Goal: Task Accomplishment & Management: Manage account settings

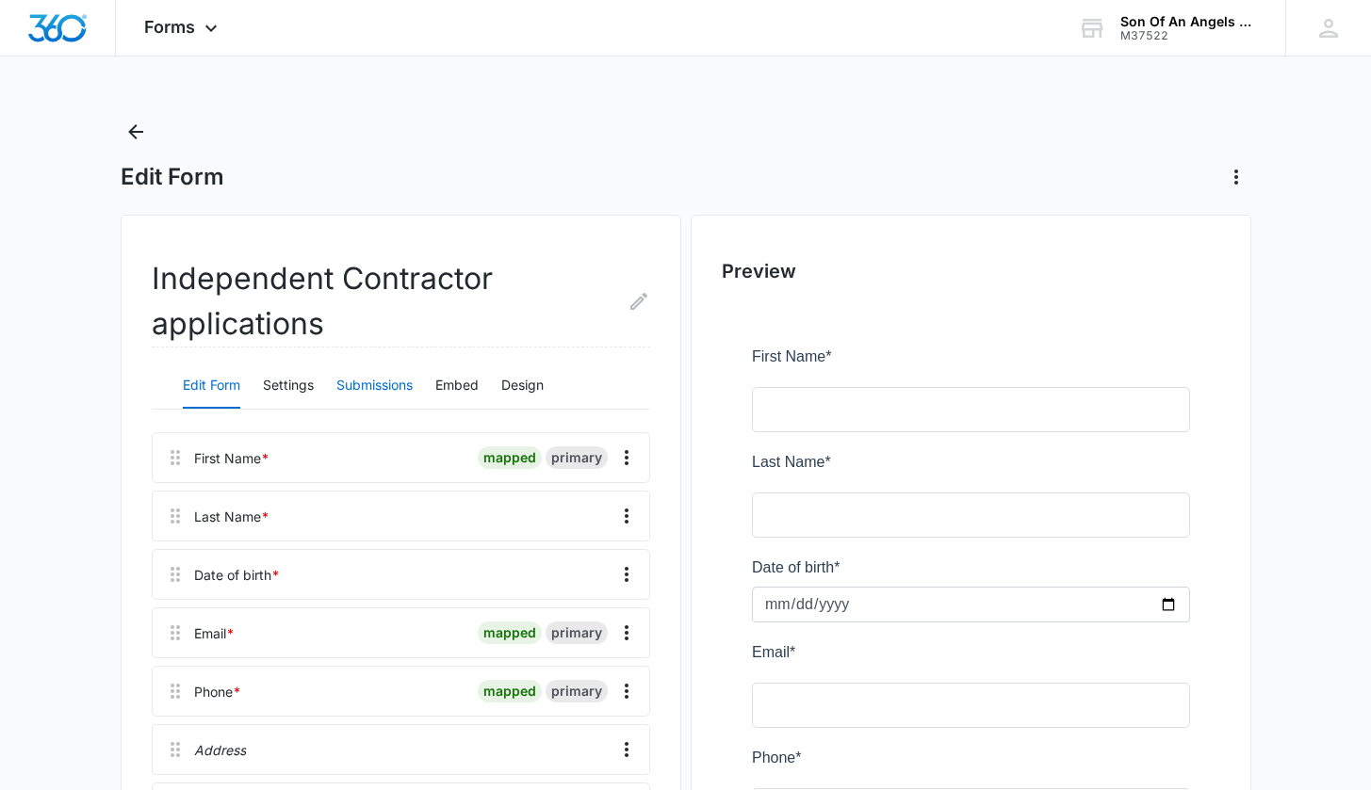
click at [388, 384] on button "Submissions" at bounding box center [374, 386] width 76 height 45
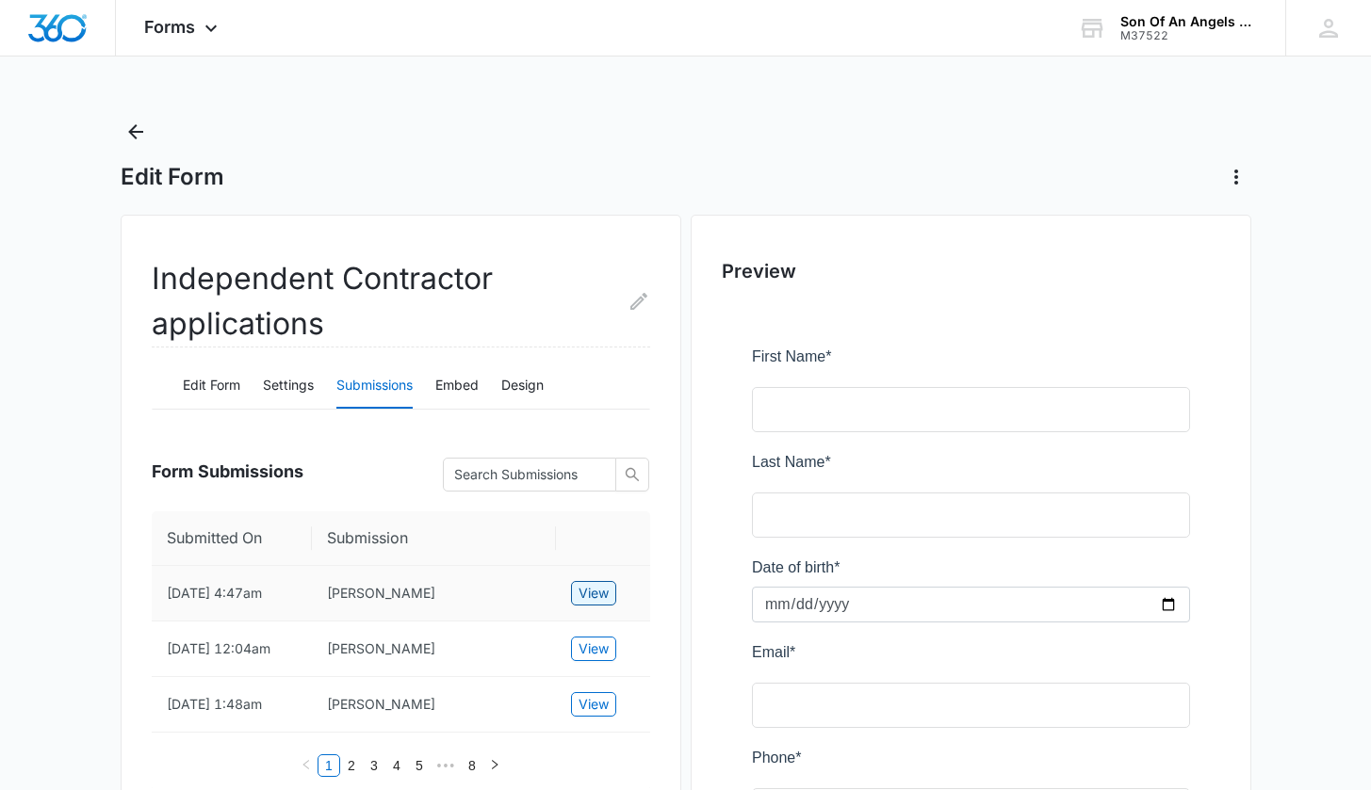
click at [604, 593] on span "View" at bounding box center [593, 593] width 30 height 21
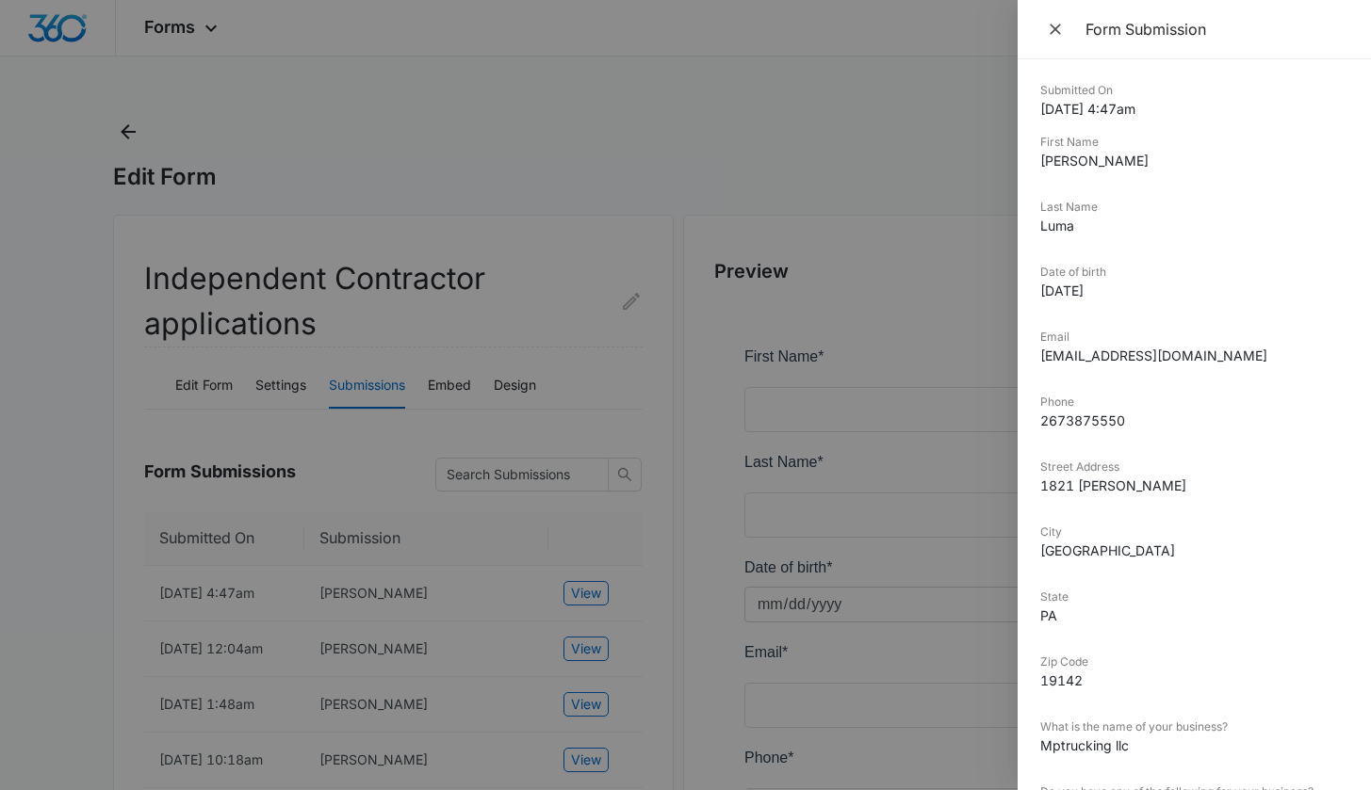
click at [503, 112] on div at bounding box center [685, 395] width 1371 height 790
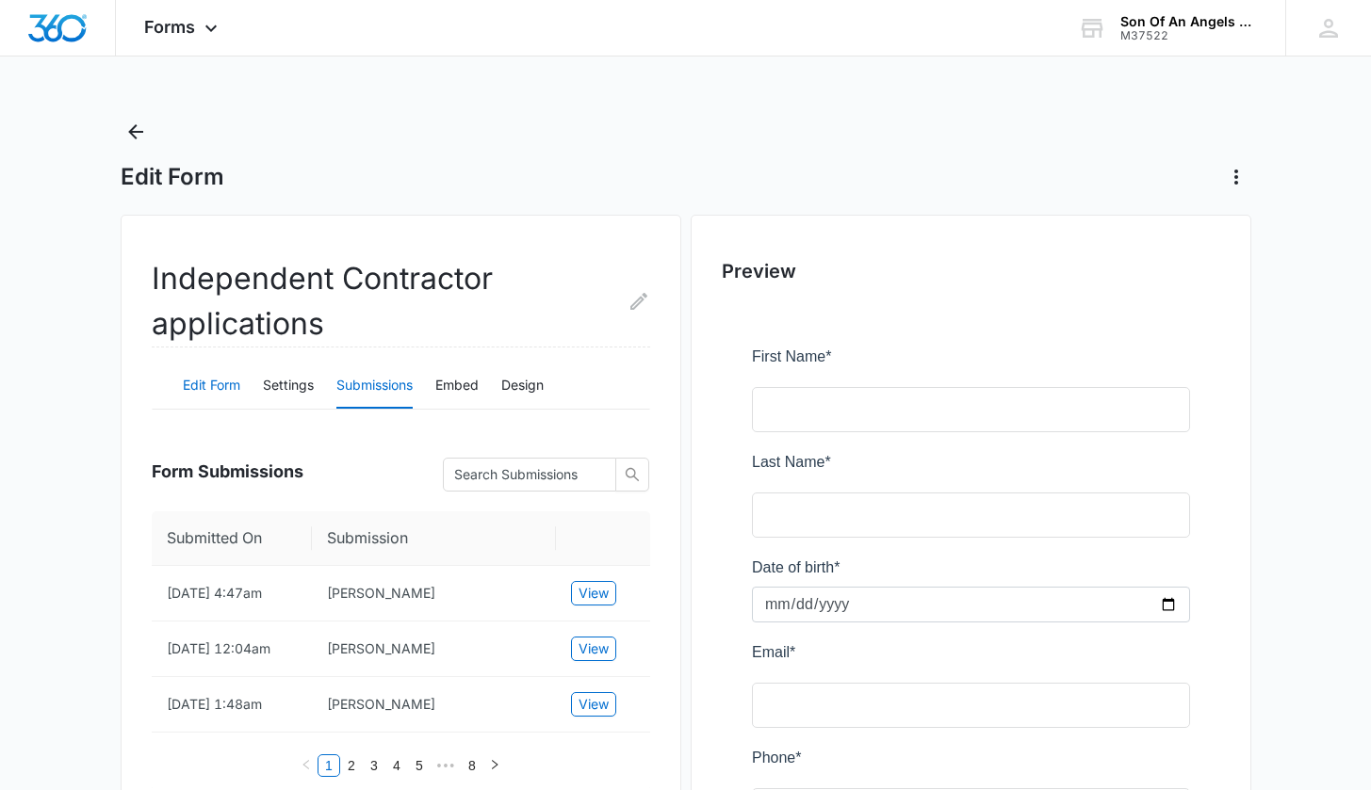
click at [198, 394] on button "Edit Form" at bounding box center [211, 386] width 57 height 45
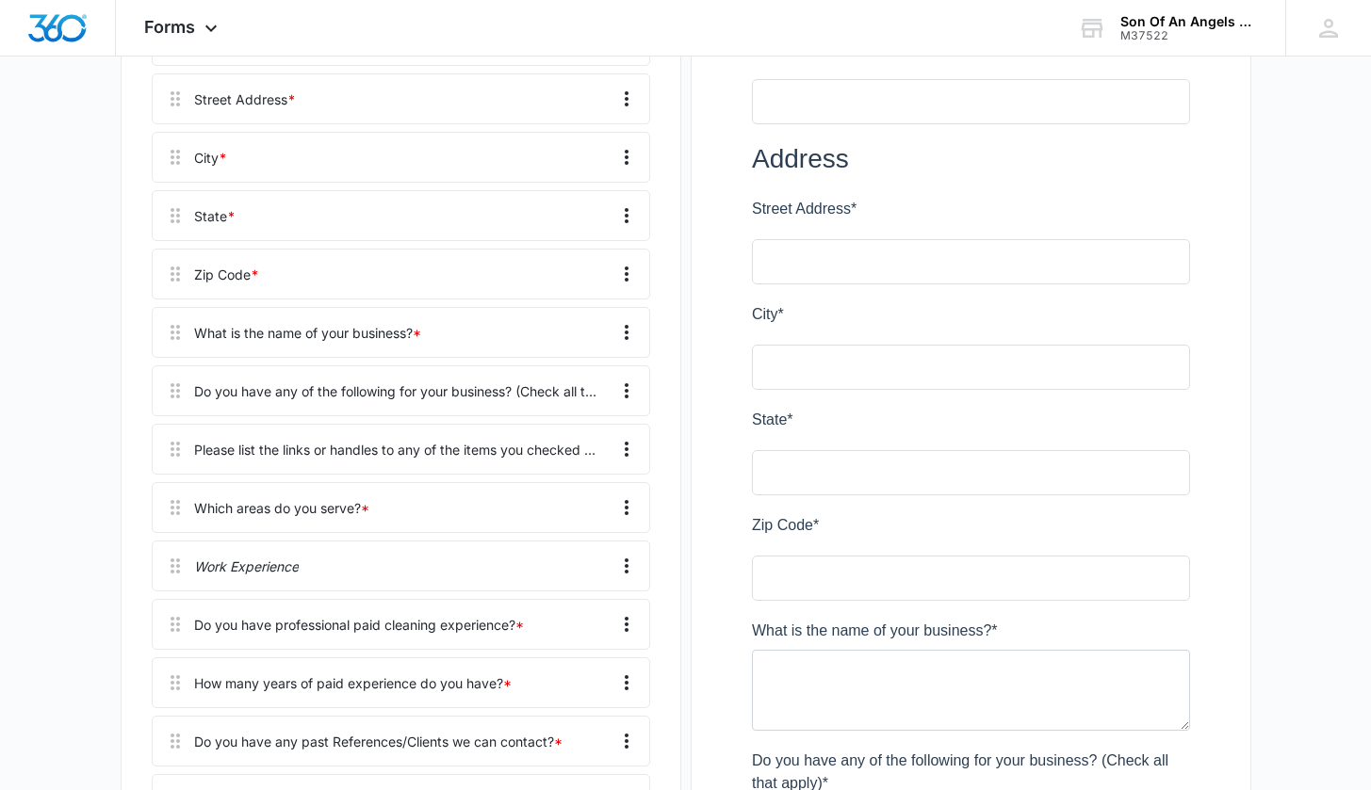
scroll to position [61, 0]
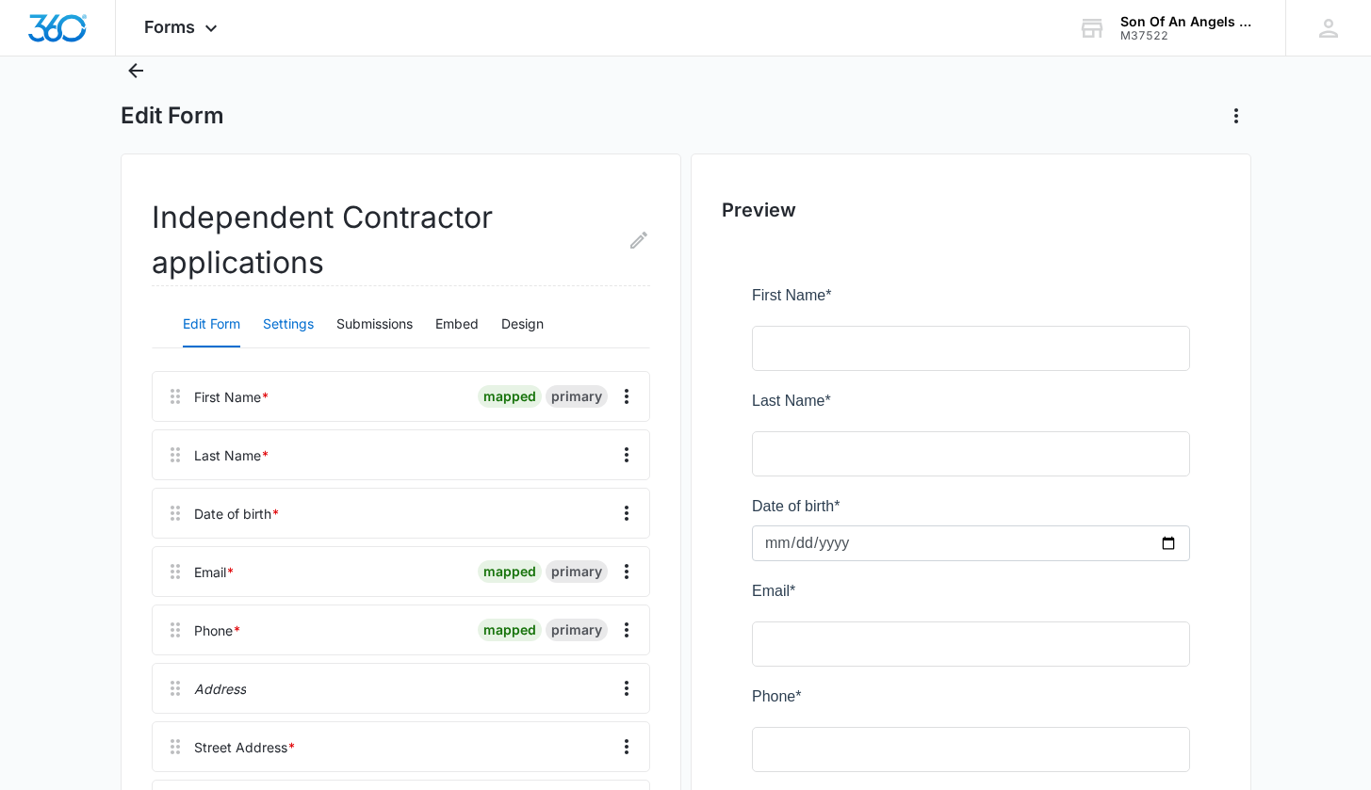
click at [281, 337] on button "Settings" at bounding box center [288, 324] width 51 height 45
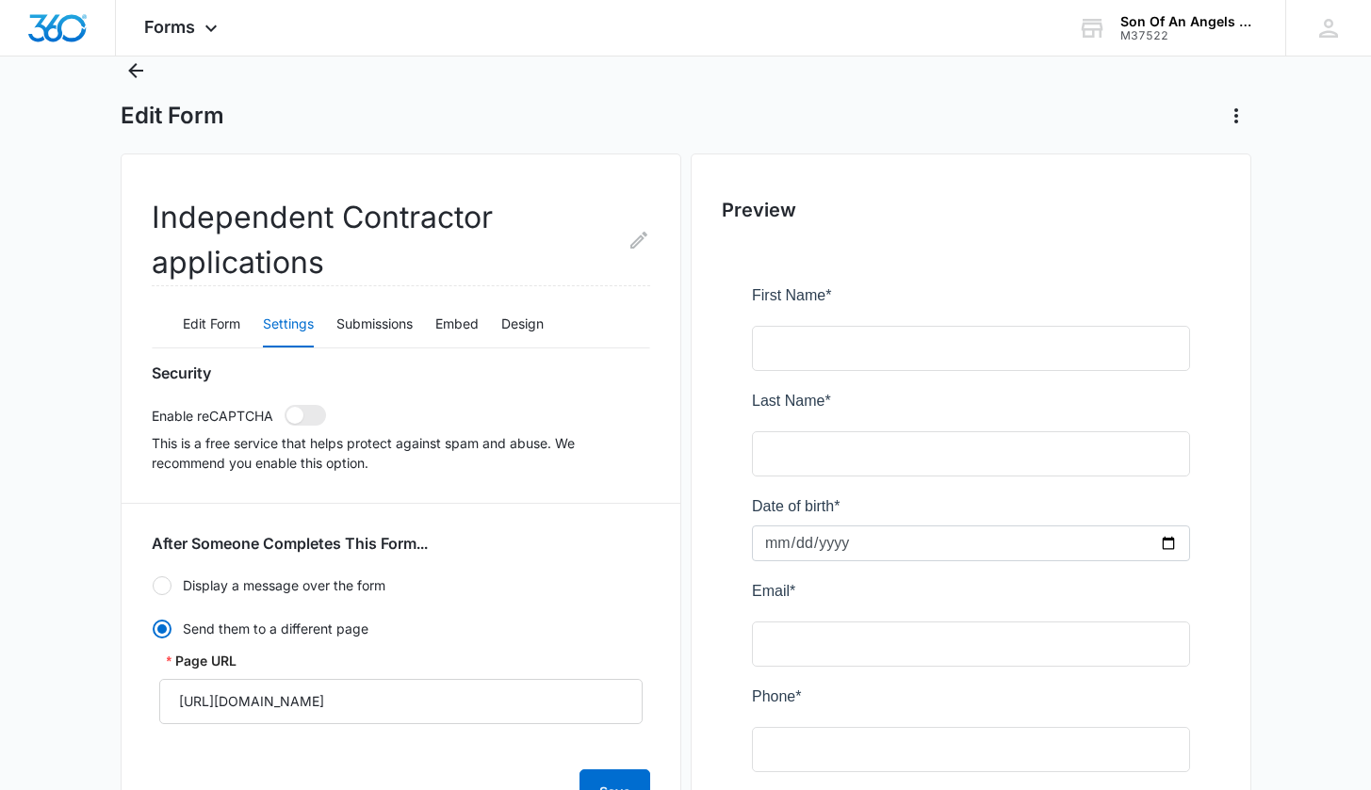
radio input "true"
click at [523, 323] on button "Design" at bounding box center [522, 324] width 42 height 45
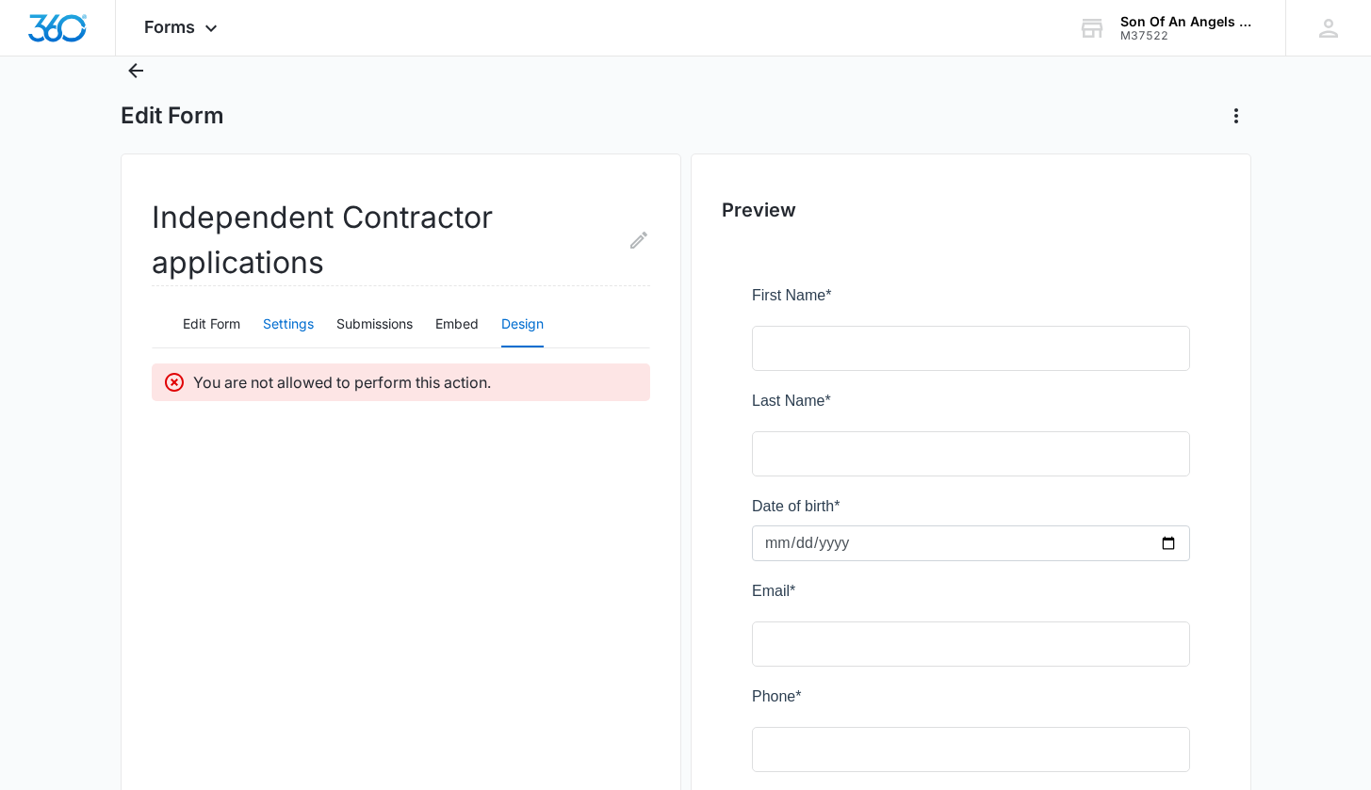
click at [303, 325] on button "Settings" at bounding box center [288, 324] width 51 height 45
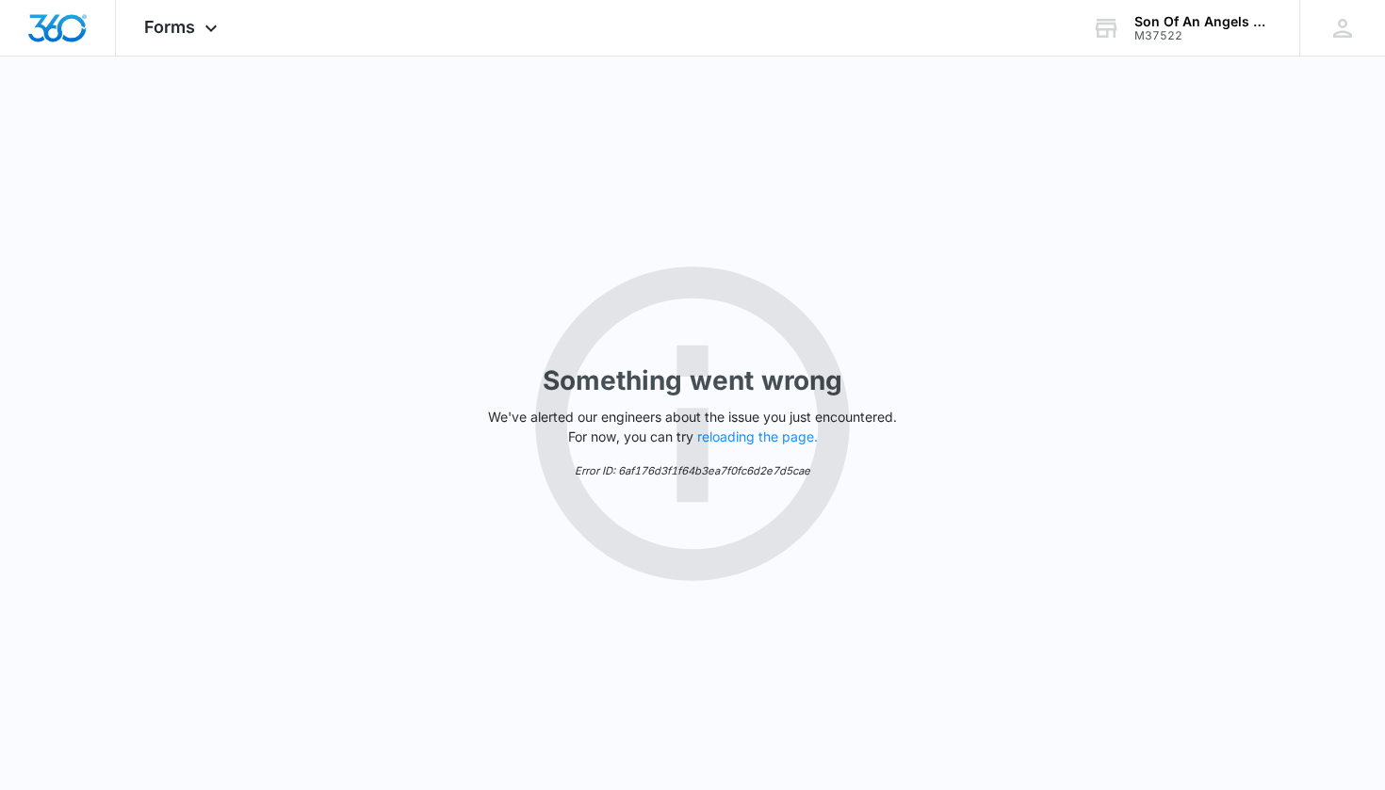
click at [741, 434] on button "reloading the page." at bounding box center [757, 437] width 121 height 15
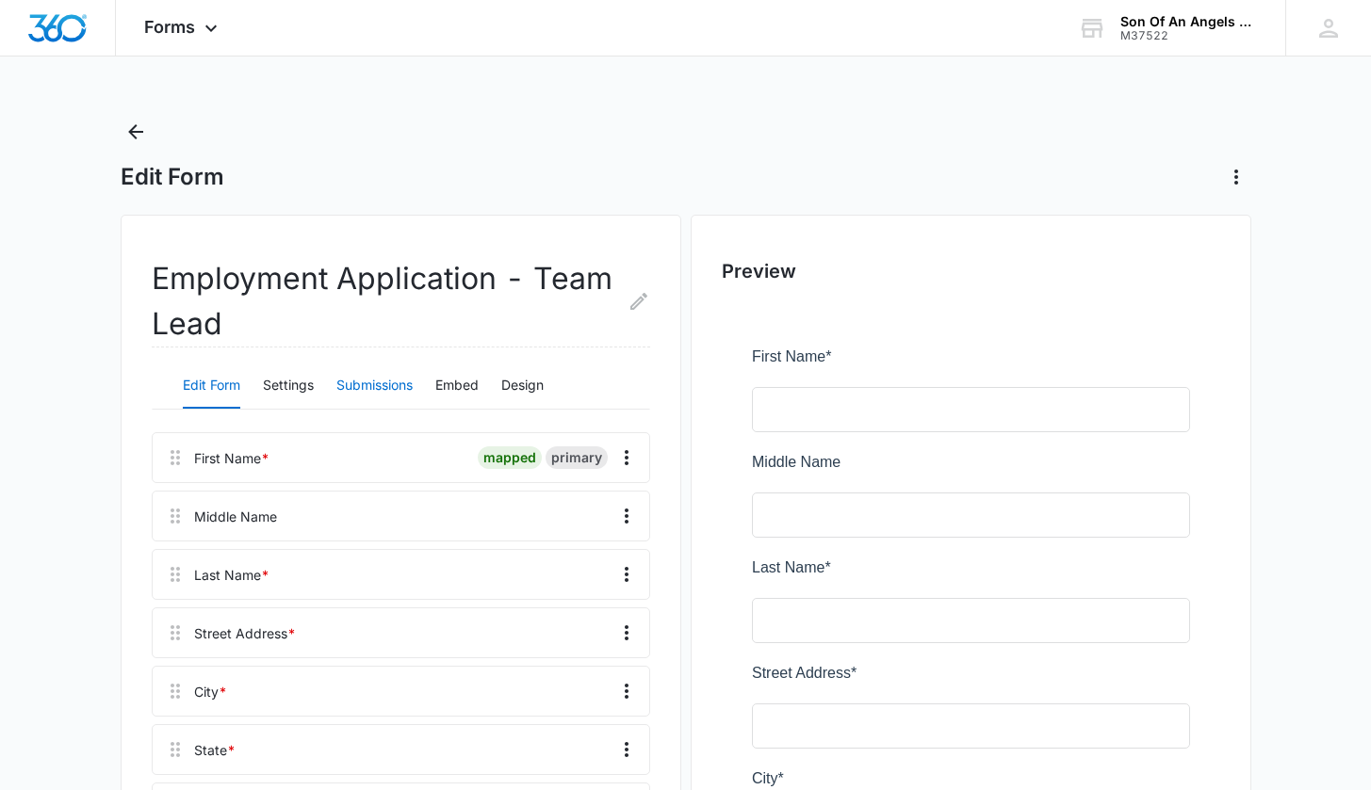
click at [399, 375] on button "Submissions" at bounding box center [374, 386] width 76 height 45
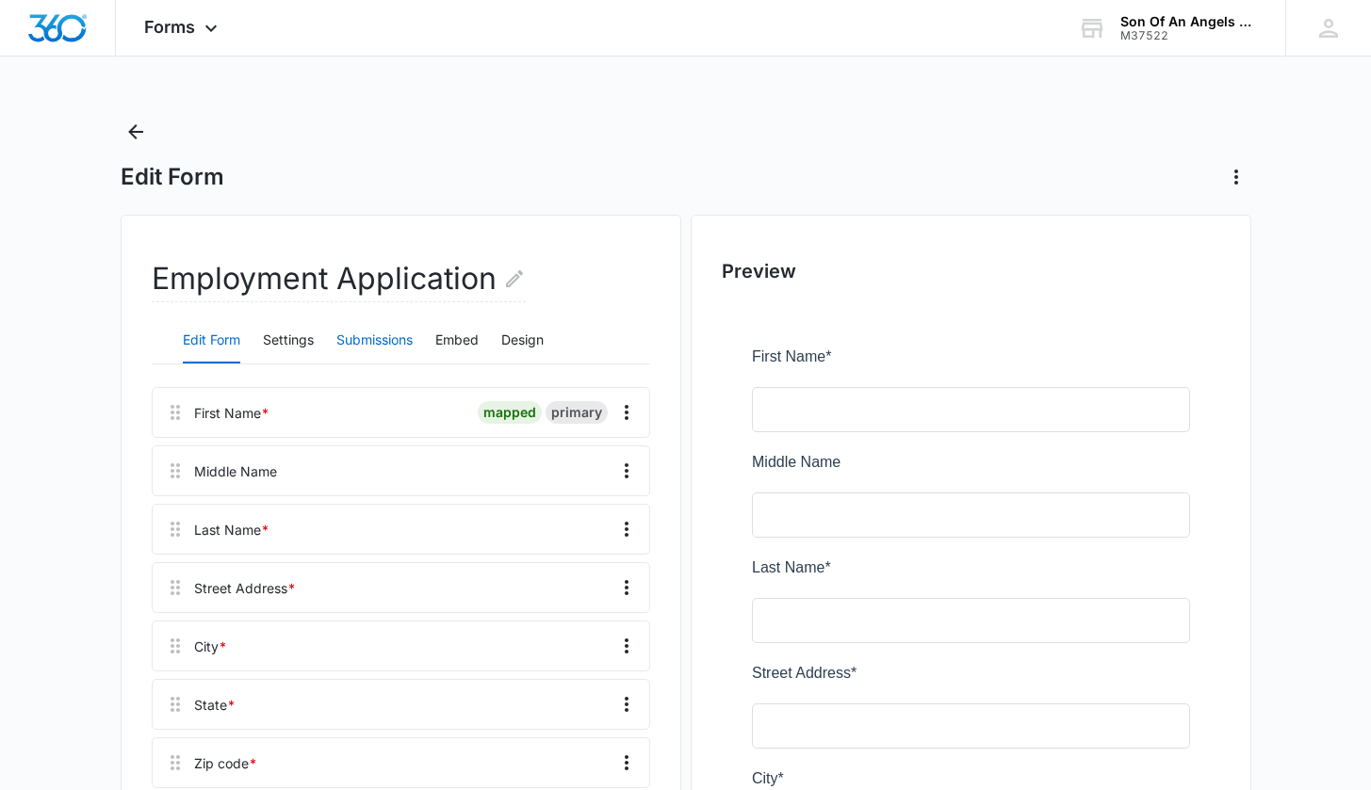
click at [366, 348] on button "Submissions" at bounding box center [374, 340] width 76 height 45
